Goal: Check status

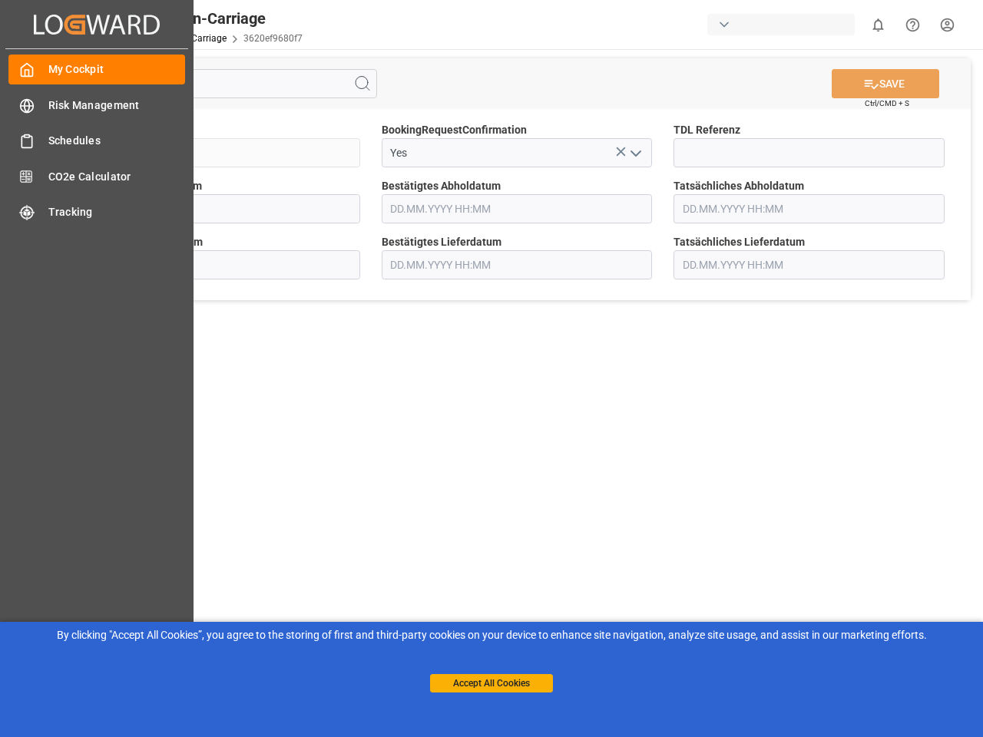
click at [491, 369] on main "SAVE Ctrl/CMD + S Sendung QKA25-010113 BookingRequestConfirmation Yes TDL Refer…" at bounding box center [517, 389] width 926 height 680
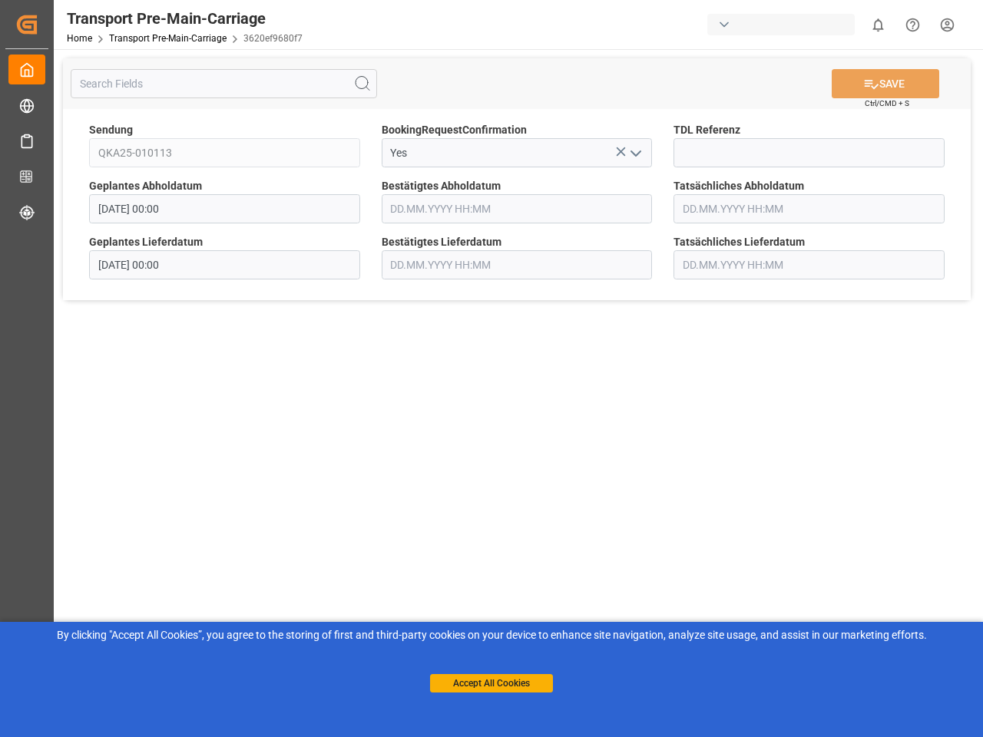
click at [38, 24] on icon "Created by potrace 1.15, written by [PERSON_NAME] [DATE]-[DATE]" at bounding box center [26, 24] width 23 height 25
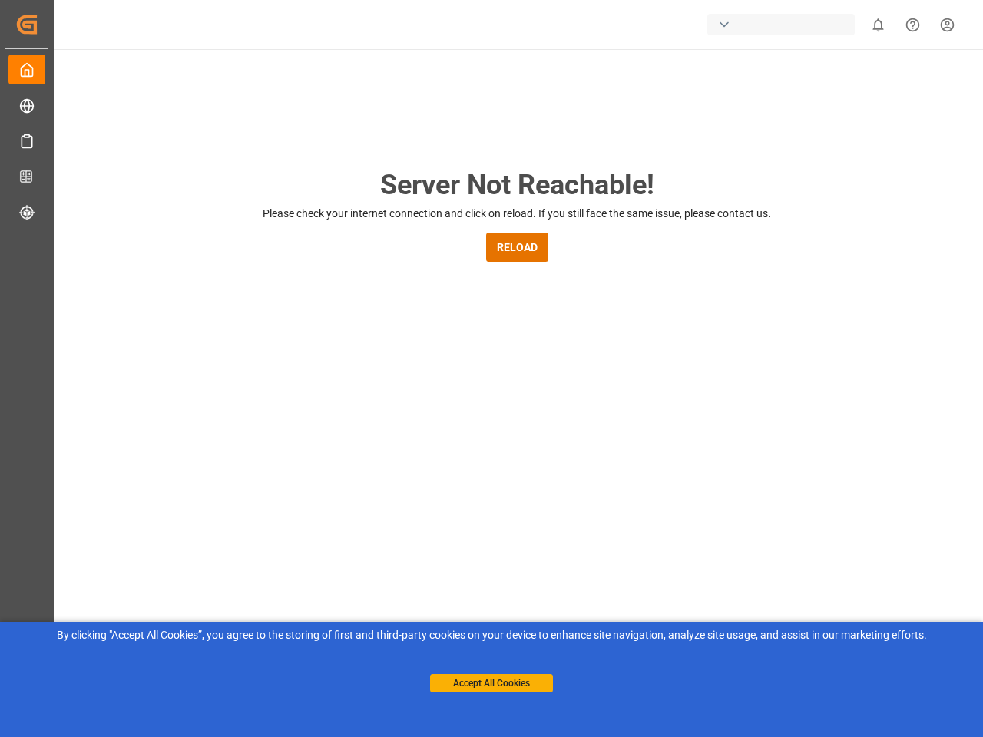
click at [784, 25] on div "button" at bounding box center [780, 24] width 147 height 21
click at [878, 25] on html "Created by potrace 1.15, written by [PERSON_NAME] [DATE]-[DATE] Created by potr…" at bounding box center [491, 368] width 983 height 737
click at [912, 25] on icon "Help Center" at bounding box center [912, 25] width 16 height 16
click at [362, 84] on div "Server Not Reachable! Please check your internet connection and click on reload…" at bounding box center [517, 587] width 932 height 1077
click at [885, 84] on div "Server Not Reachable! Please check your internet connection and click on reload…" at bounding box center [517, 587] width 932 height 1077
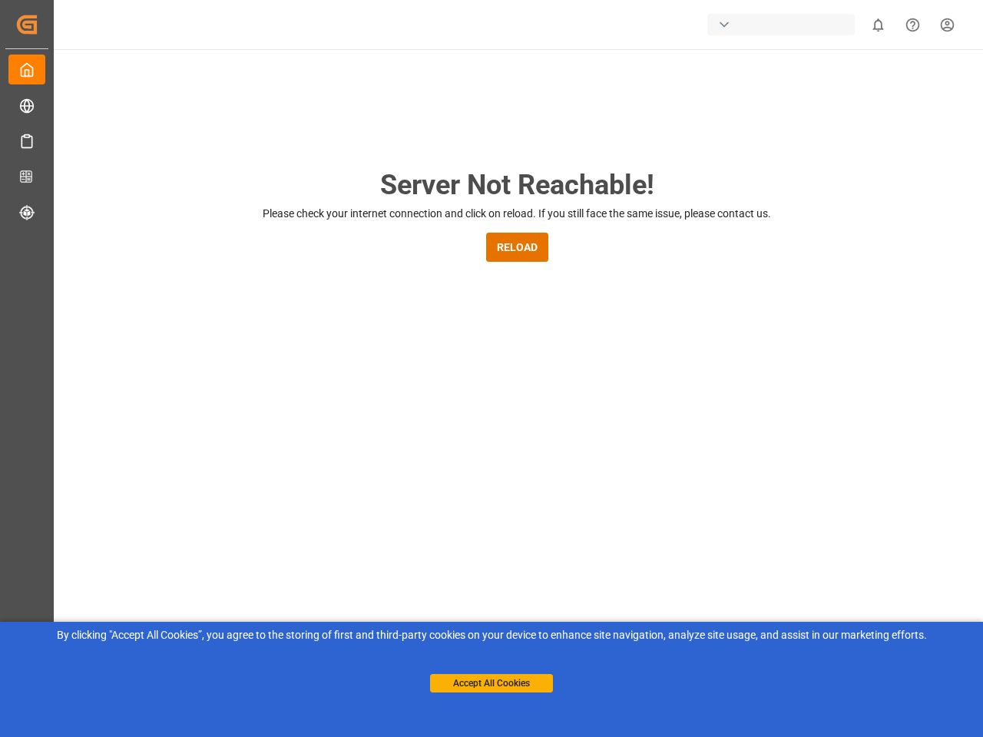
click at [620, 151] on div "Server Not Reachable! Please check your internet connection and click on reload…" at bounding box center [517, 587] width 932 height 1077
click at [635, 153] on div "Server Not Reachable! Please check your internet connection and click on reload…" at bounding box center [517, 587] width 932 height 1077
click at [491, 683] on button "Accept All Cookies" at bounding box center [491, 683] width 123 height 18
